Goal: Transaction & Acquisition: Subscribe to service/newsletter

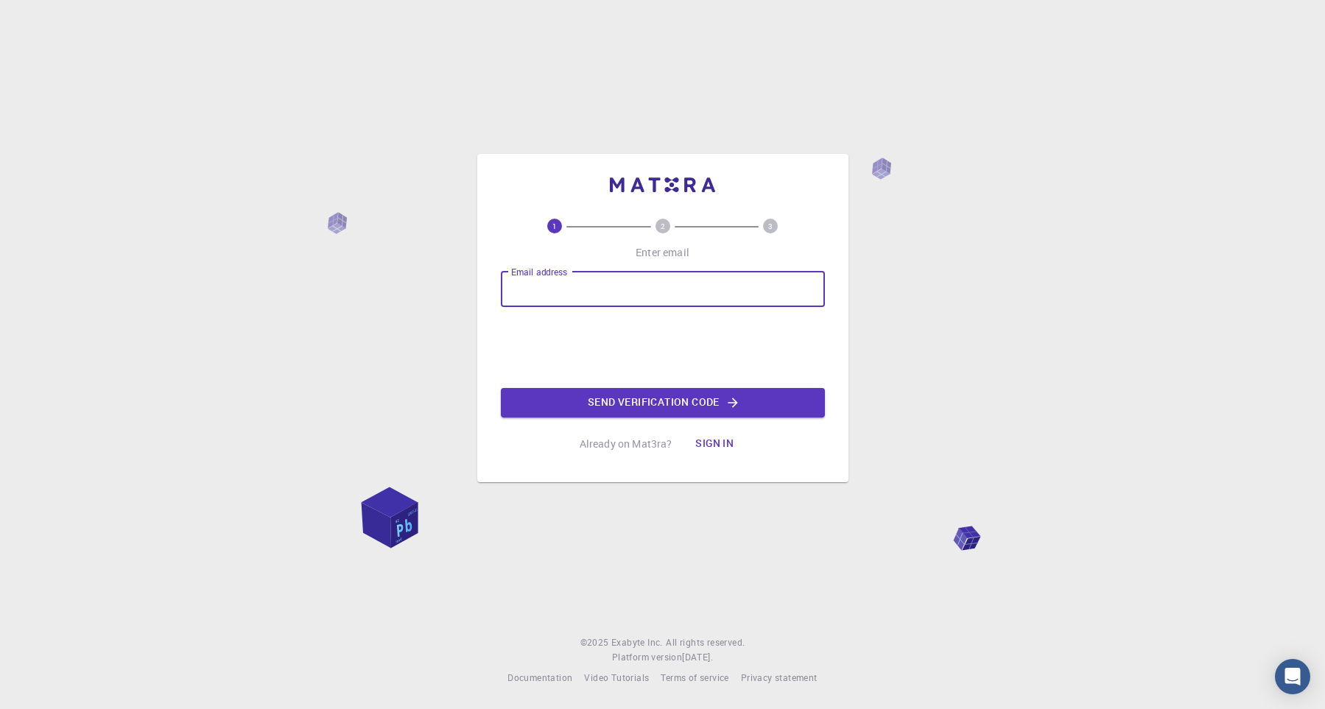
click at [582, 292] on input "Email address" at bounding box center [663, 289] width 324 height 35
type input "[EMAIL_ADDRESS][DOMAIN_NAME]"
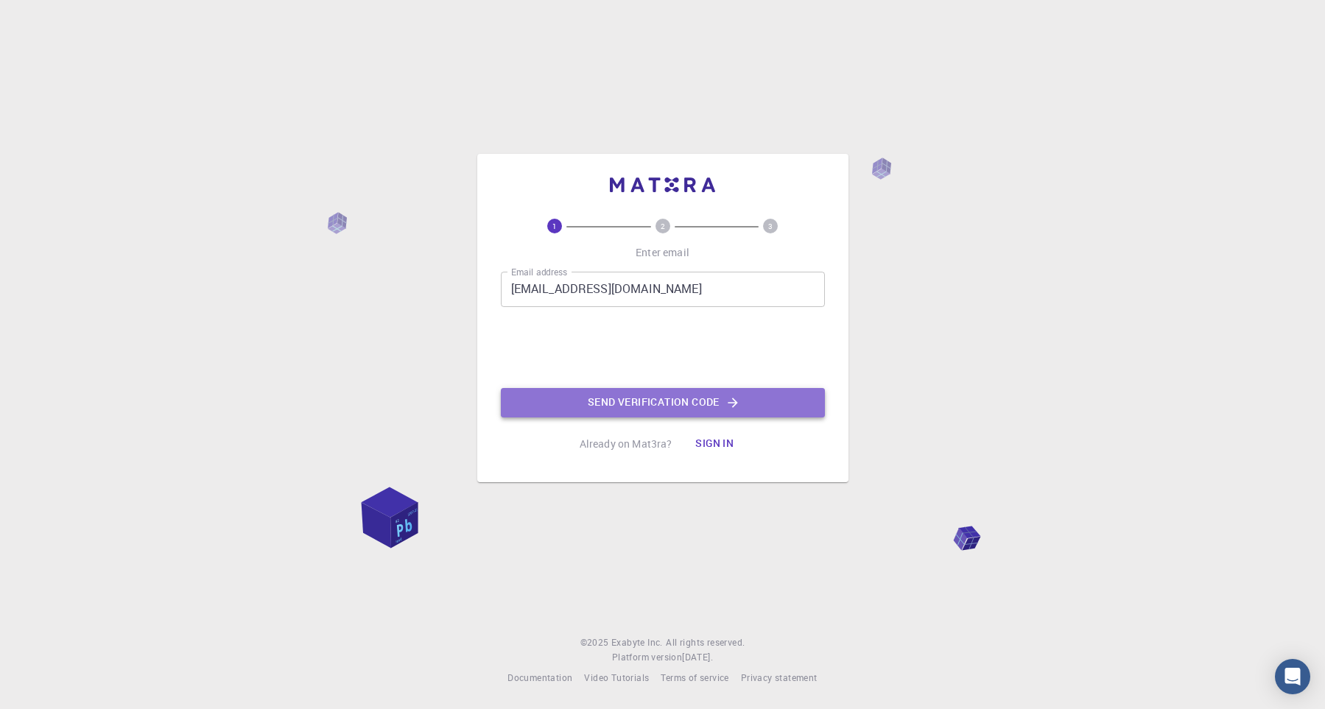
click at [666, 401] on button "Send verification code" at bounding box center [663, 402] width 324 height 29
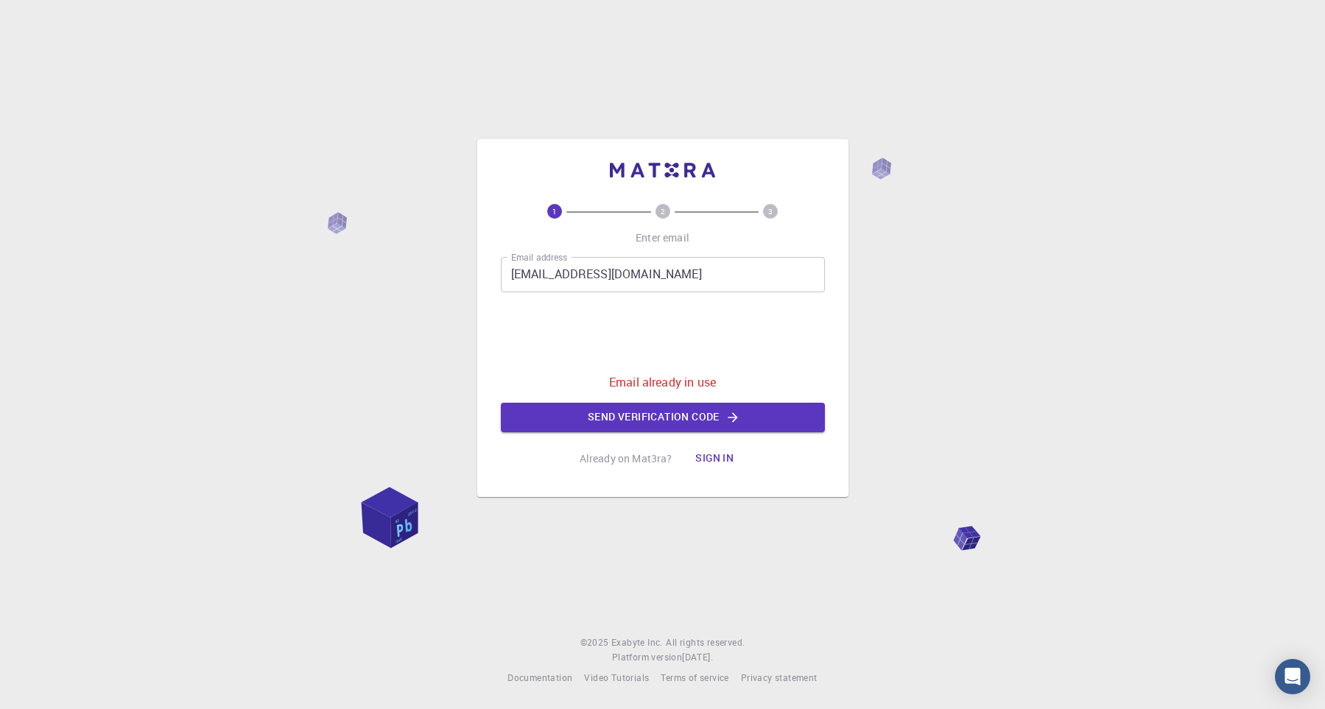
click at [717, 447] on button "Sign in" at bounding box center [714, 458] width 62 height 29
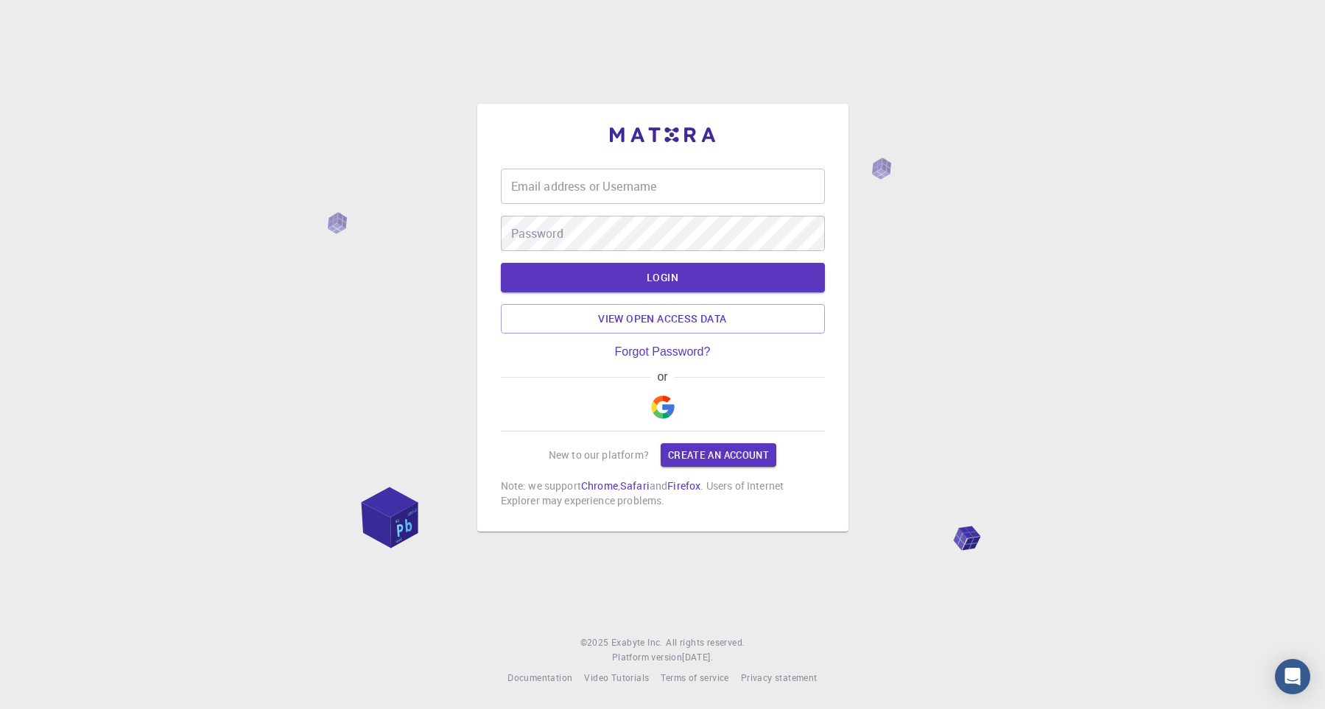
click at [605, 191] on input "Email address or Username" at bounding box center [663, 186] width 324 height 35
type input "[EMAIL_ADDRESS][DOMAIN_NAME]"
click at [501, 263] on button "LOGIN" at bounding box center [663, 277] width 324 height 29
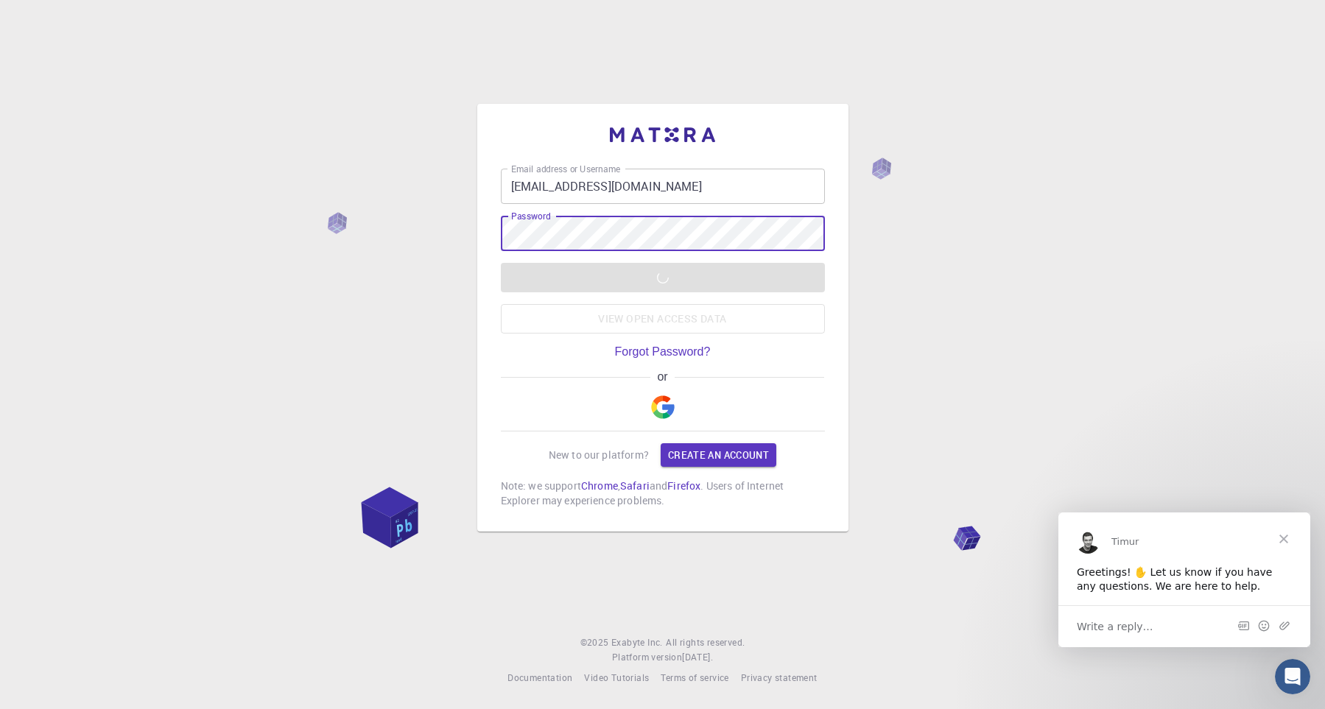
click at [1284, 538] on span "Close" at bounding box center [1283, 538] width 53 height 53
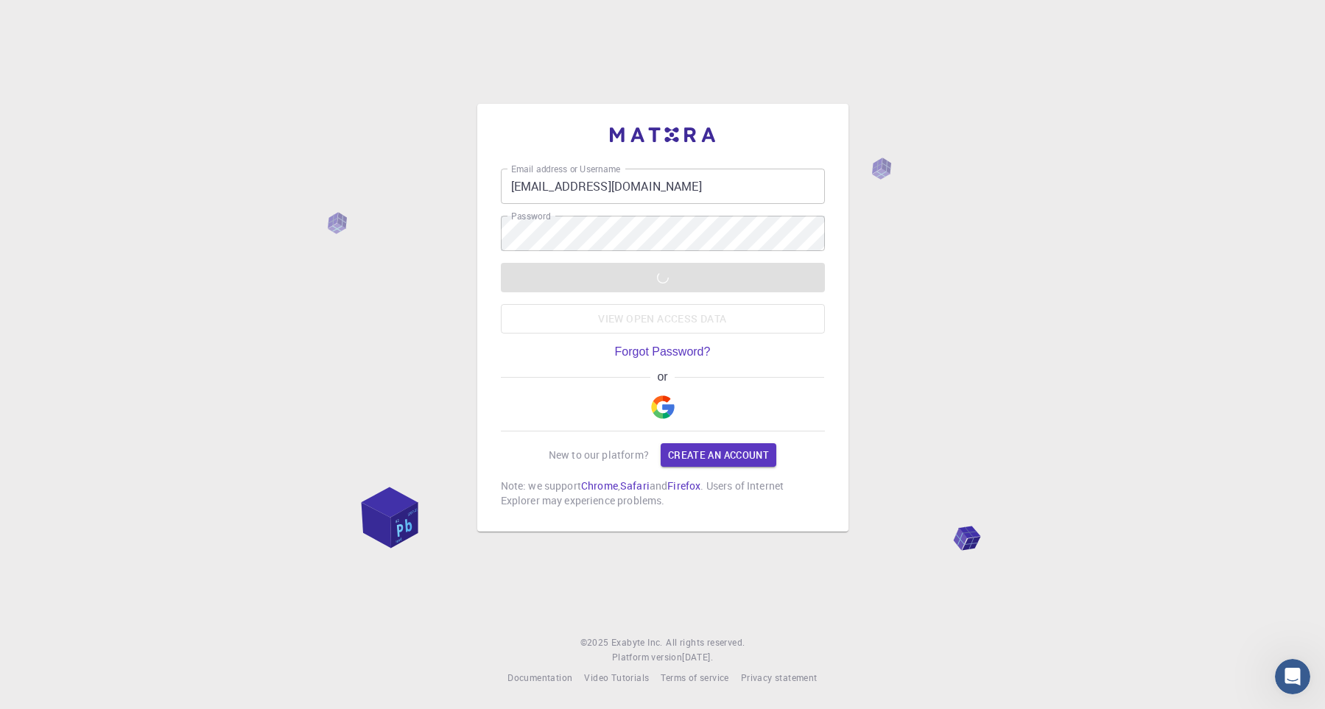
click at [663, 270] on div "LOGIN View open access data" at bounding box center [663, 298] width 324 height 71
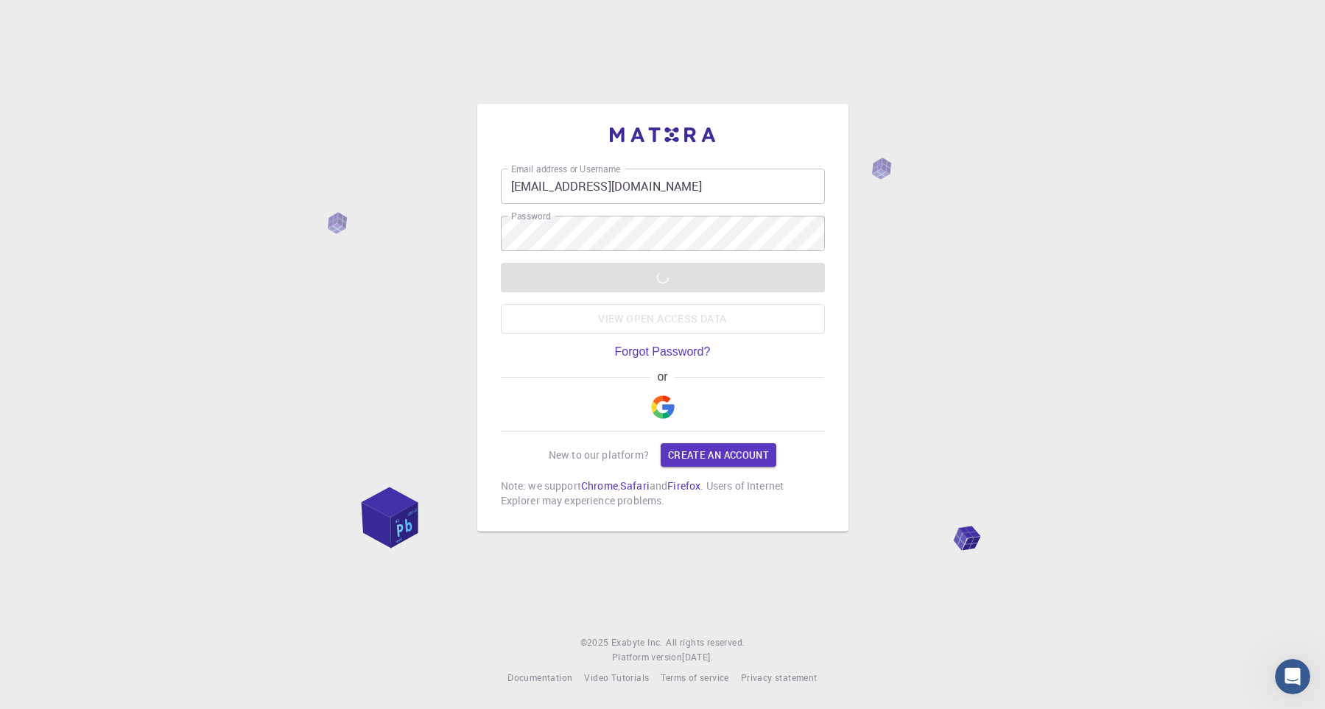
click at [663, 270] on div "LOGIN View open access data" at bounding box center [663, 298] width 324 height 71
click at [632, 204] on div "Email address or Username [EMAIL_ADDRESS][DOMAIN_NAME] Email address or Usernam…" at bounding box center [663, 210] width 324 height 82
